Goal: Transaction & Acquisition: Purchase product/service

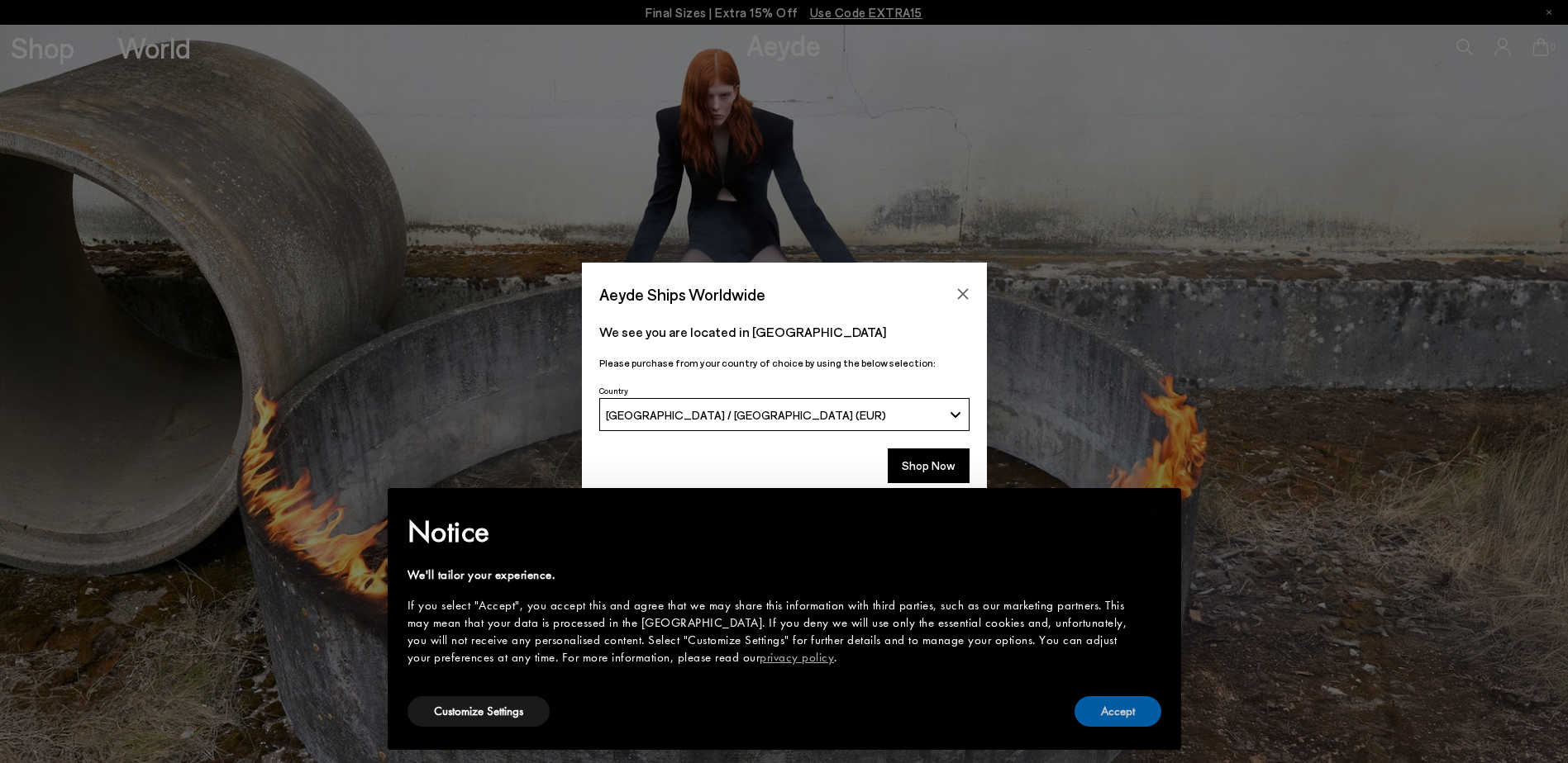
click at [1098, 717] on button "Accept" at bounding box center [1118, 712] width 87 height 30
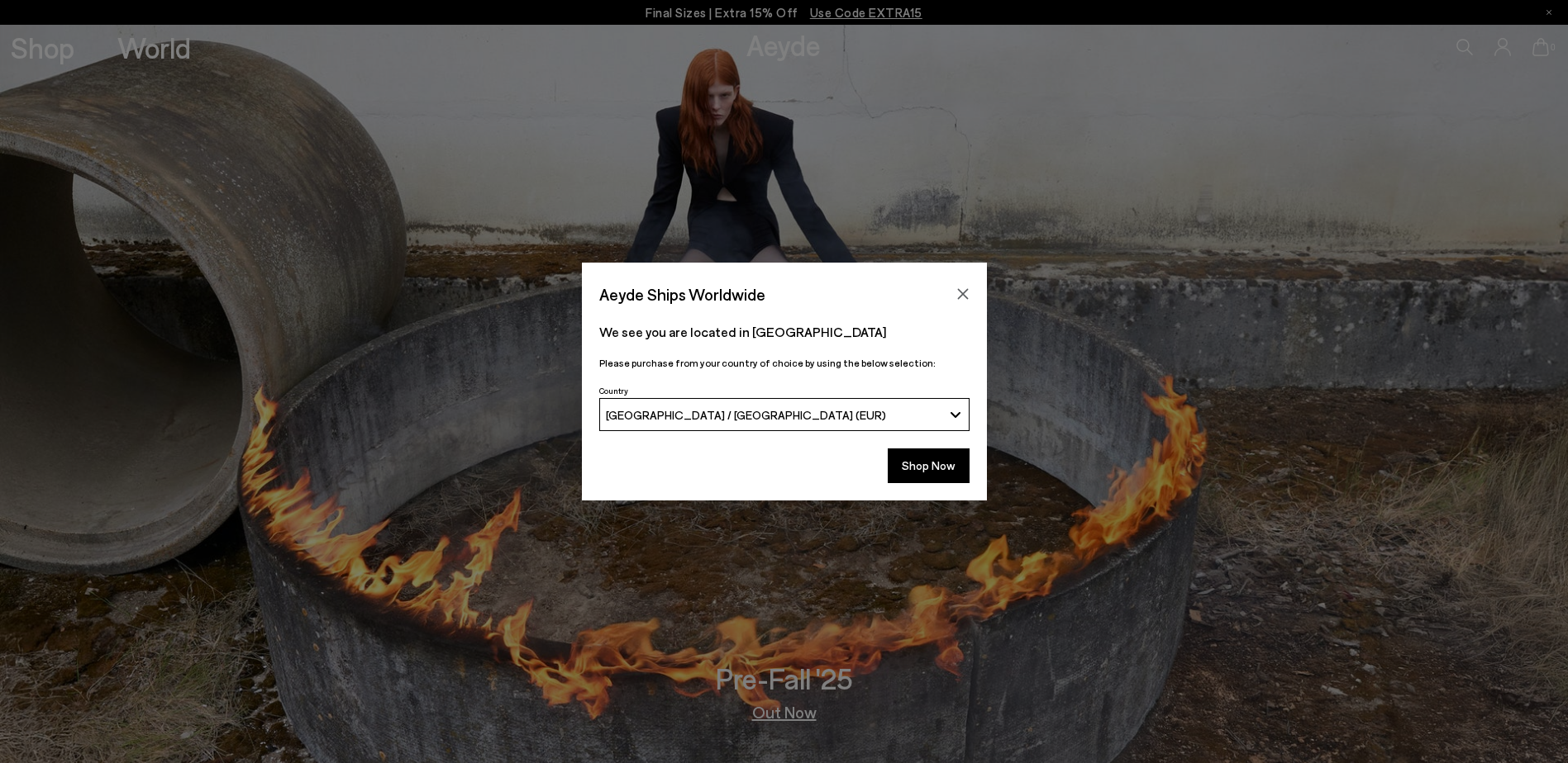
click at [964, 284] on button "Close" at bounding box center [963, 294] width 25 height 25
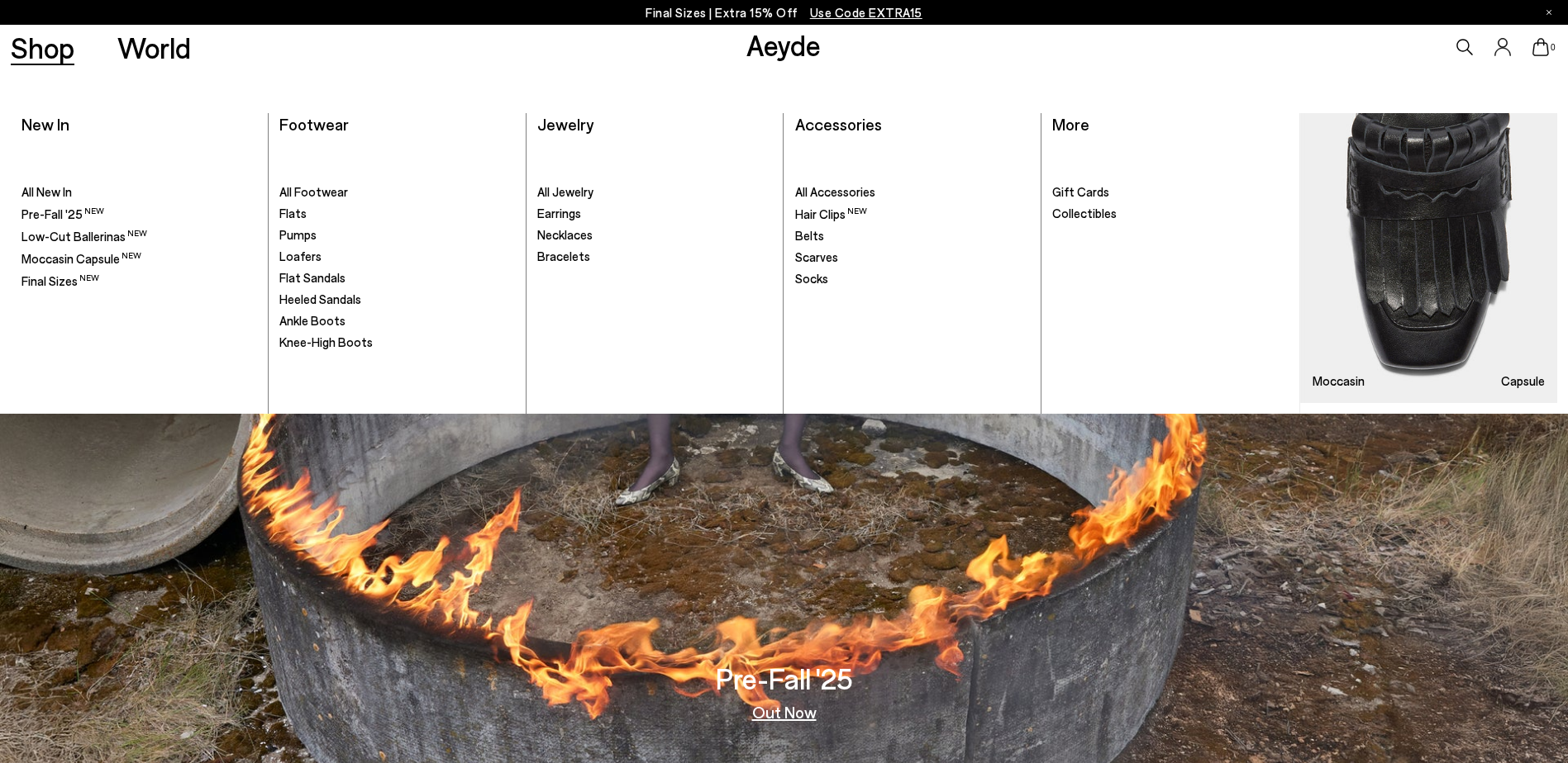
click at [310, 196] on span "All Footwear" at bounding box center [313, 191] width 68 height 15
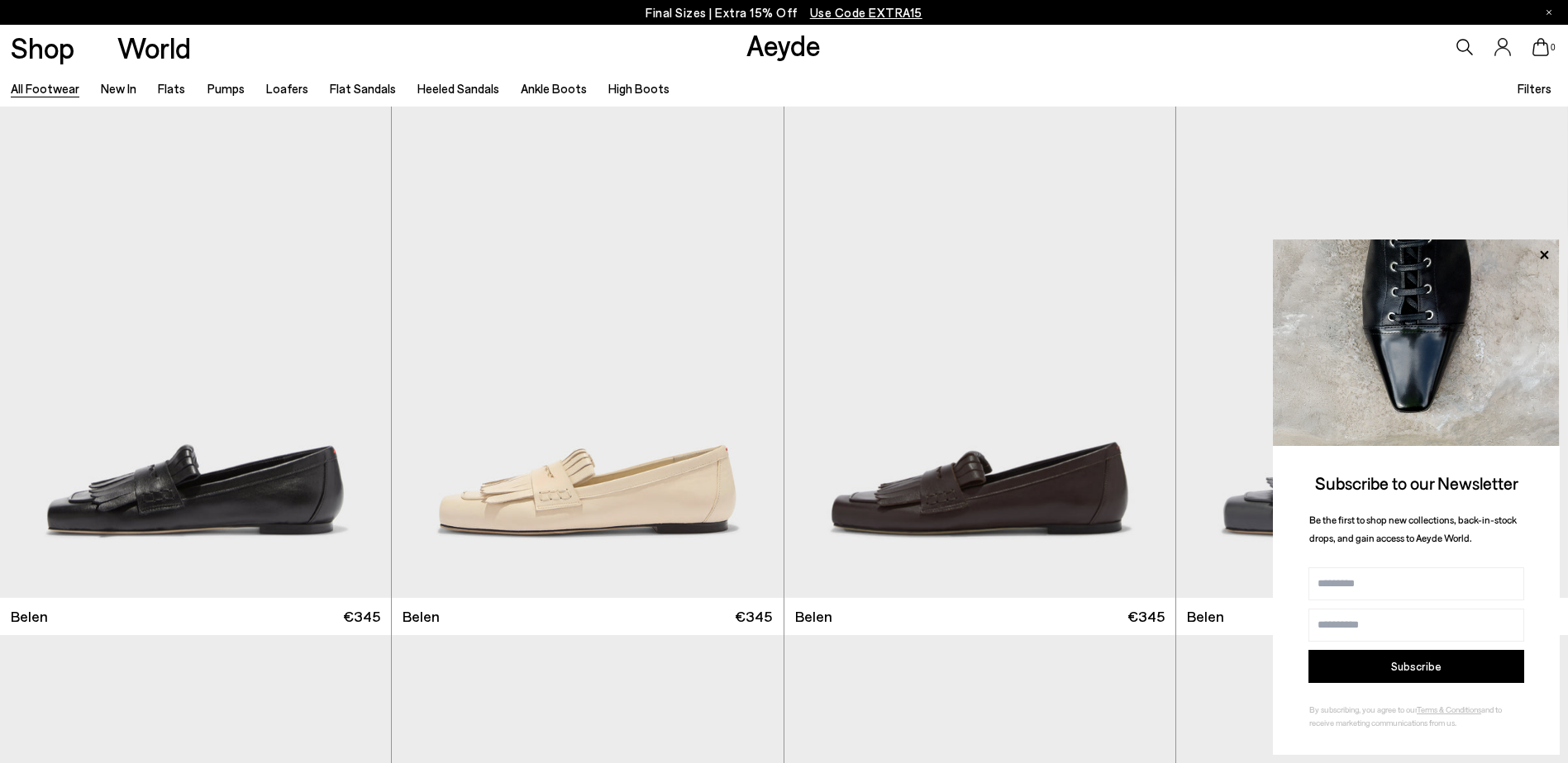
click at [1551, 249] on icon at bounding box center [1544, 256] width 22 height 22
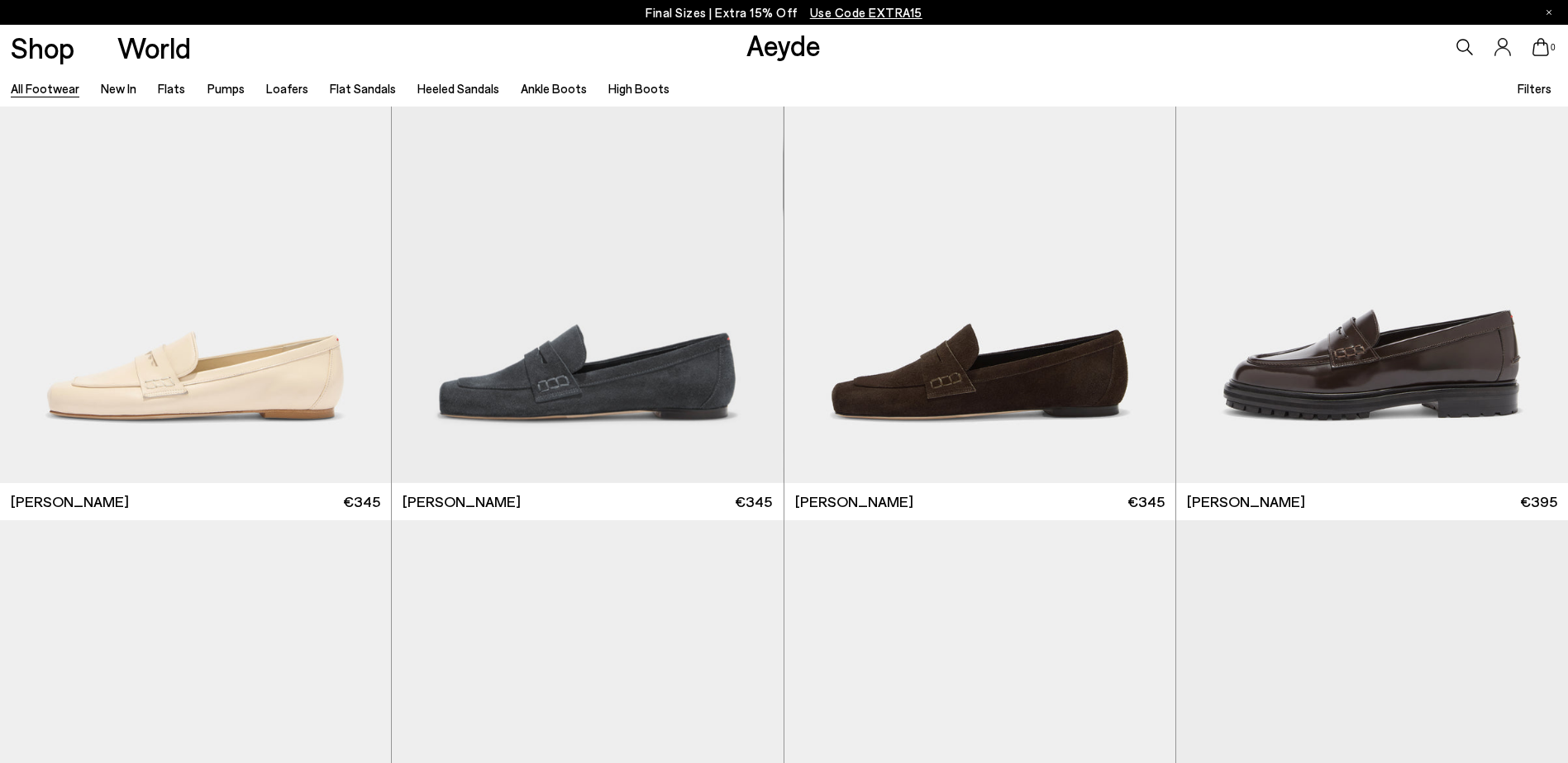
scroll to position [1652, 0]
